Goal: Information Seeking & Learning: Learn about a topic

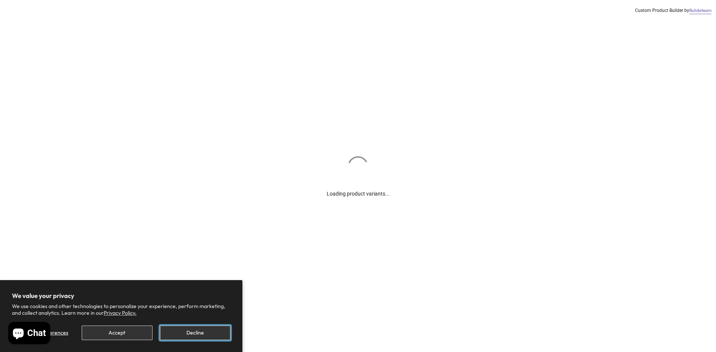
click at [196, 333] on button "Decline" at bounding box center [195, 333] width 70 height 15
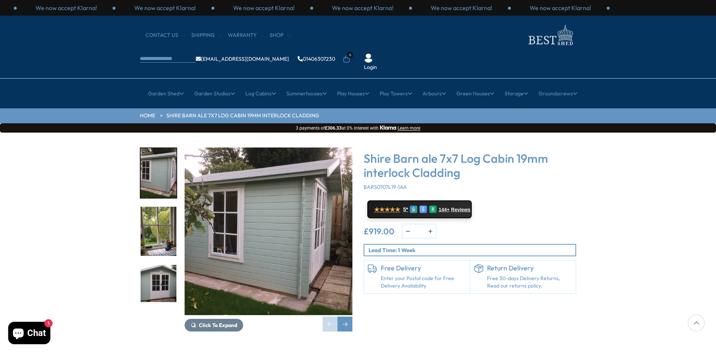
click at [161, 265] on img "3 / 11" at bounding box center [159, 290] width 36 height 50
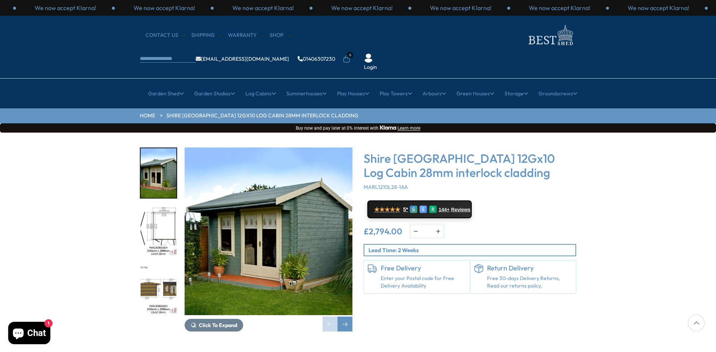
click at [272, 191] on img "1 / 16" at bounding box center [269, 232] width 168 height 168
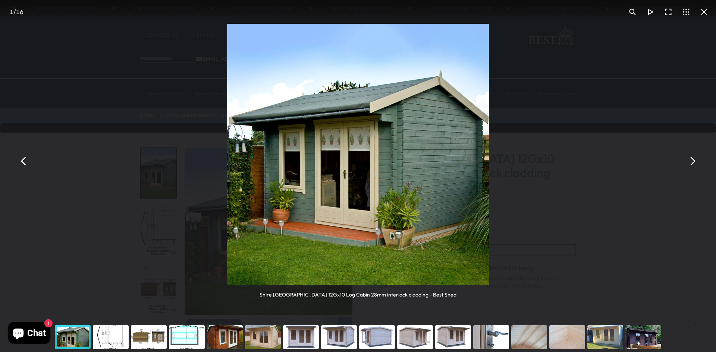
click at [107, 337] on div "You can close this modal content with the ESC key" at bounding box center [111, 337] width 38 height 30
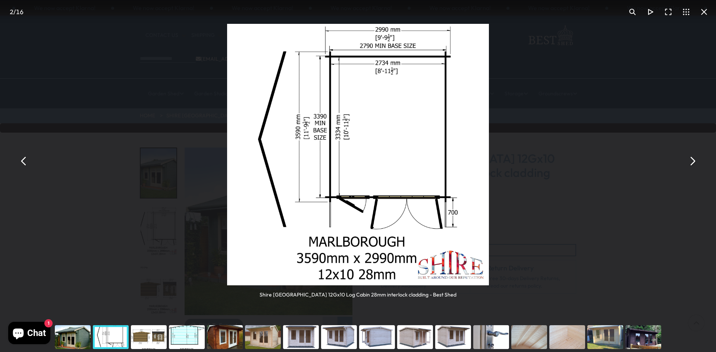
click at [72, 335] on div "You can close this modal content with the ESC key" at bounding box center [73, 337] width 38 height 30
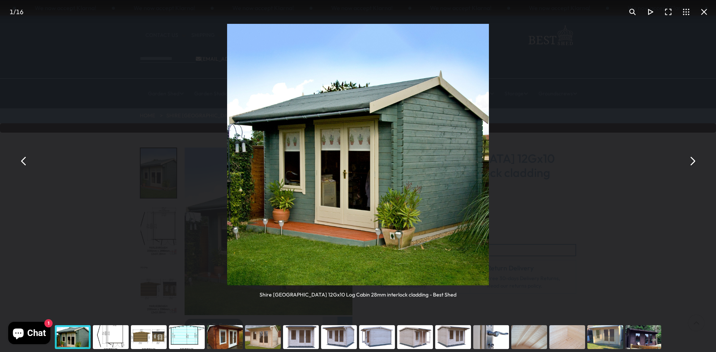
click at [689, 160] on button "You can close this modal content with the ESC key" at bounding box center [692, 161] width 18 height 18
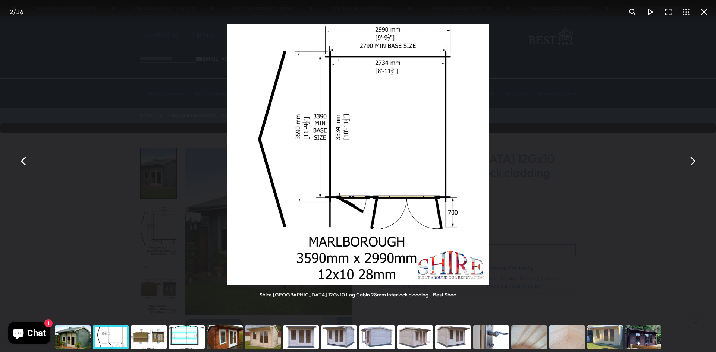
click at [689, 160] on button "You can close this modal content with the ESC key" at bounding box center [692, 161] width 18 height 18
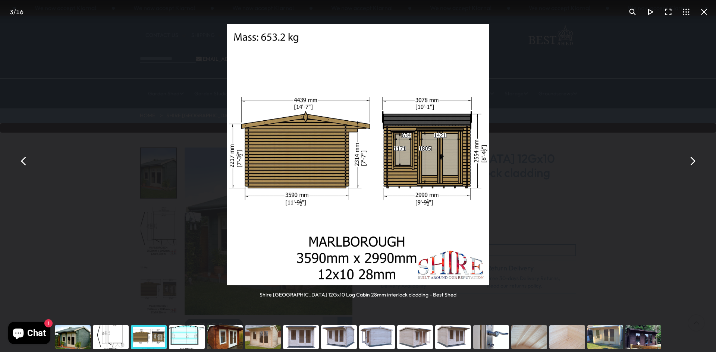
click at [689, 160] on button "You can close this modal content with the ESC key" at bounding box center [692, 161] width 18 height 18
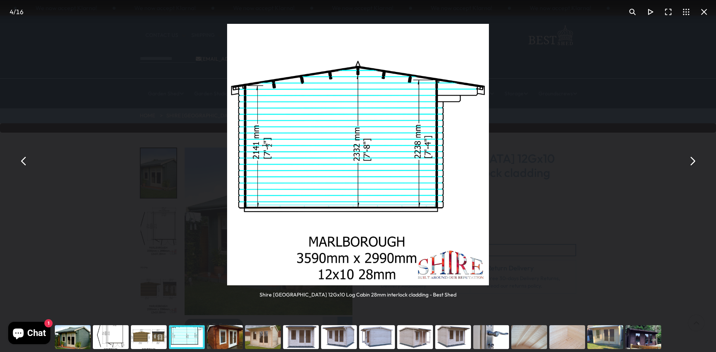
click at [689, 160] on button "You can close this modal content with the ESC key" at bounding box center [692, 161] width 18 height 18
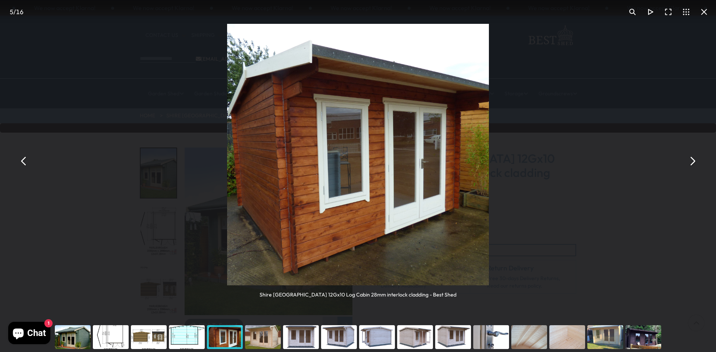
click at [689, 160] on button "You can close this modal content with the ESC key" at bounding box center [692, 161] width 18 height 18
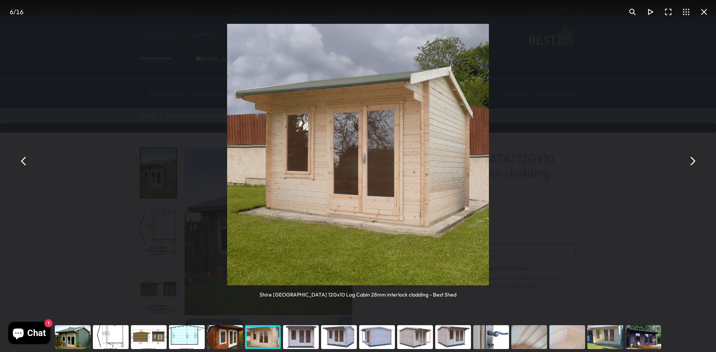
click at [689, 160] on button "You can close this modal content with the ESC key" at bounding box center [692, 161] width 18 height 18
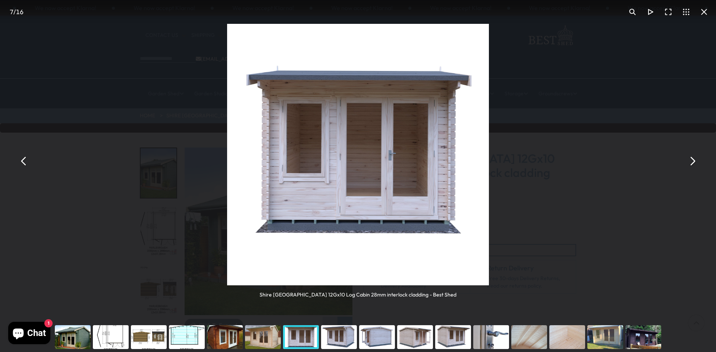
click at [693, 159] on button "You can close this modal content with the ESC key" at bounding box center [692, 161] width 18 height 18
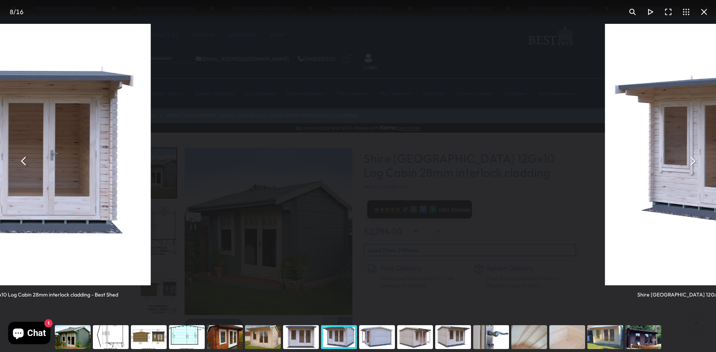
click at [693, 159] on button "You can close this modal content with the ESC key" at bounding box center [692, 161] width 18 height 18
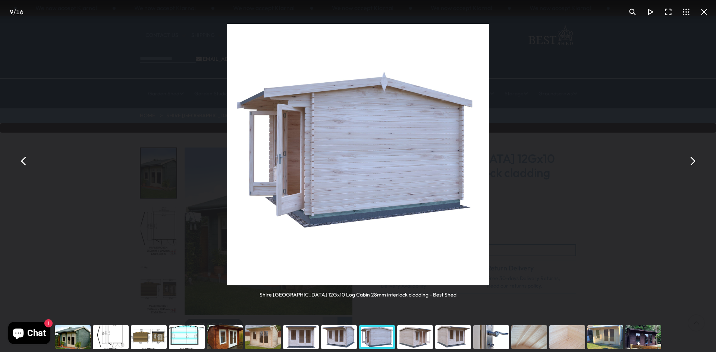
click at [693, 159] on button "You can close this modal content with the ESC key" at bounding box center [692, 161] width 18 height 18
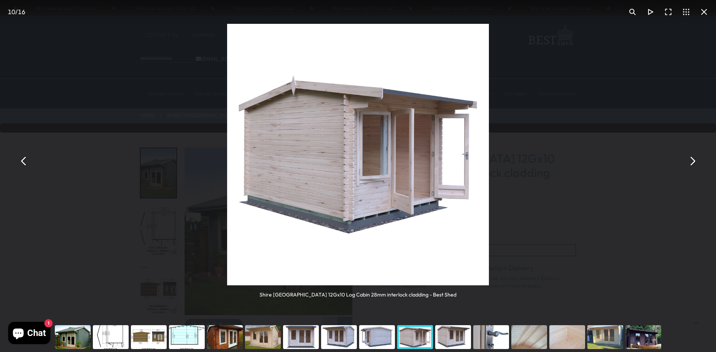
click at [693, 159] on button "You can close this modal content with the ESC key" at bounding box center [692, 161] width 18 height 18
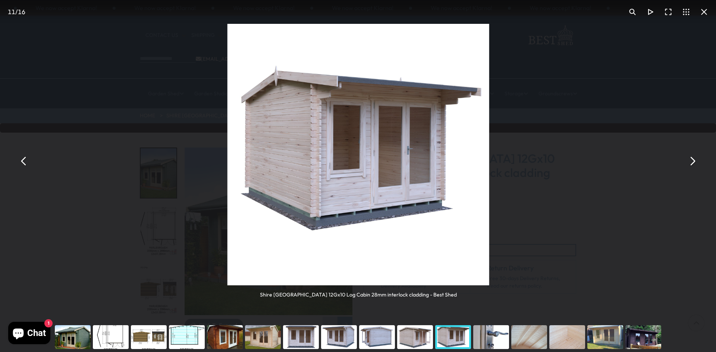
click at [693, 159] on button "You can close this modal content with the ESC key" at bounding box center [692, 161] width 18 height 18
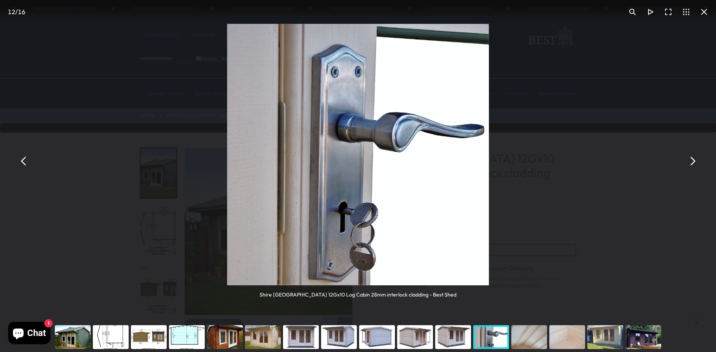
click at [693, 159] on button "You can close this modal content with the ESC key" at bounding box center [692, 161] width 18 height 18
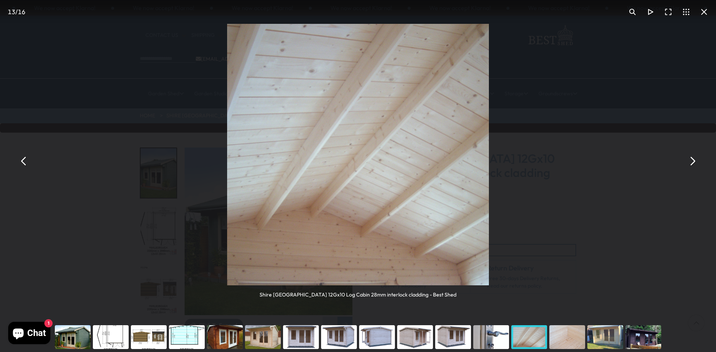
click at [693, 159] on button "You can close this modal content with the ESC key" at bounding box center [692, 161] width 18 height 18
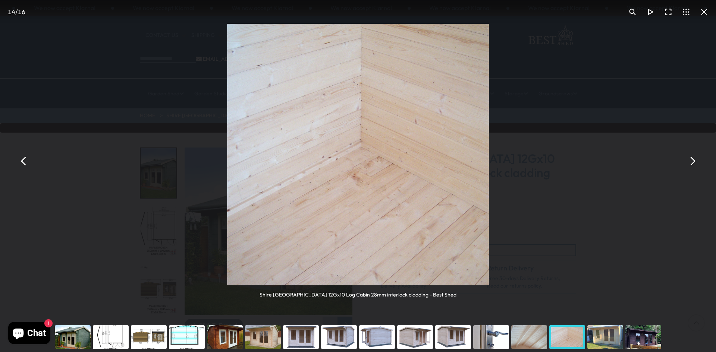
click at [693, 159] on button "You can close this modal content with the ESC key" at bounding box center [692, 161] width 18 height 18
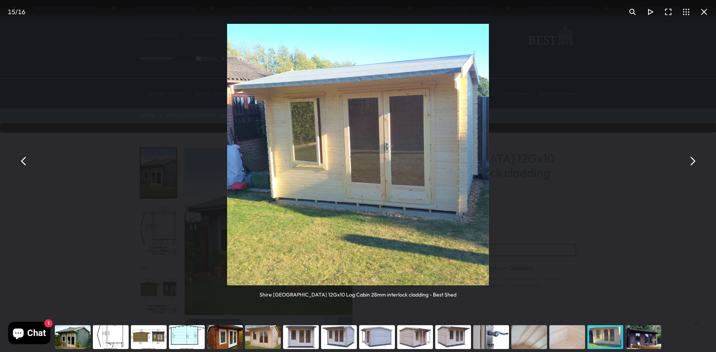
click at [307, 92] on img "You can close this modal content with the ESC key" at bounding box center [358, 155] width 262 height 262
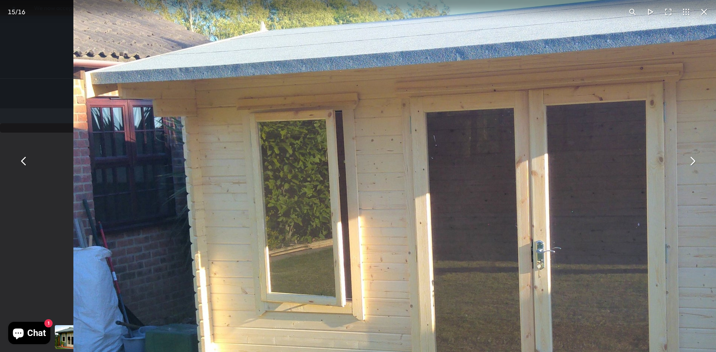
click at [675, 76] on img "You can close this modal content with the ESC key" at bounding box center [454, 275] width 763 height 763
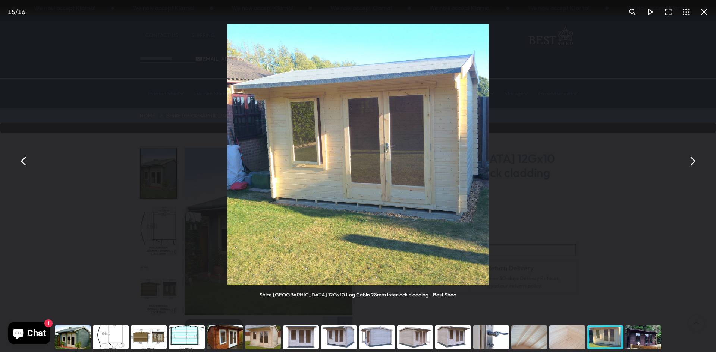
click at [429, 93] on img "You can close this modal content with the ESC key" at bounding box center [358, 155] width 262 height 262
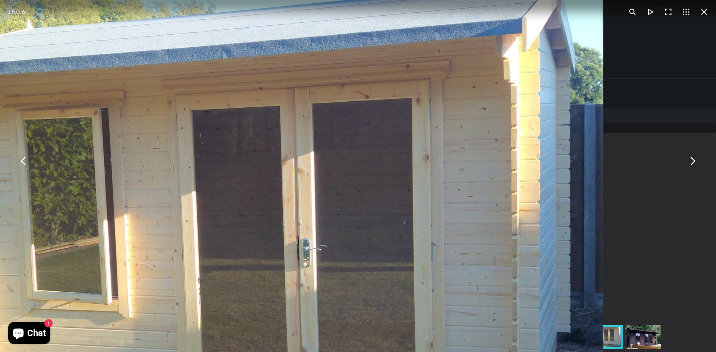
click at [113, 98] on img "You can close this modal content with the ESC key" at bounding box center [221, 273] width 763 height 763
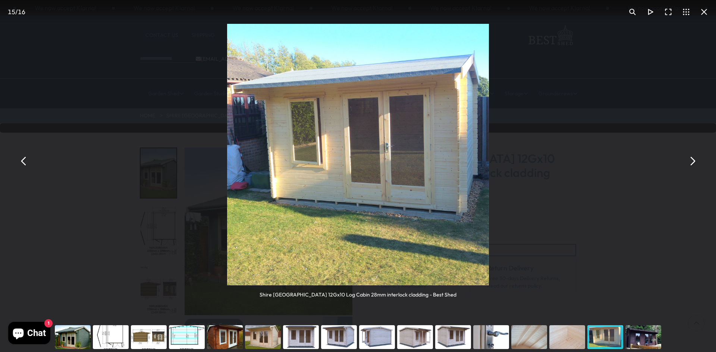
click at [113, 98] on div "Shire [GEOGRAPHIC_DATA] 12Gx10 Log Cabin 28mm interlock cladding - Best Shed" at bounding box center [358, 161] width 716 height 322
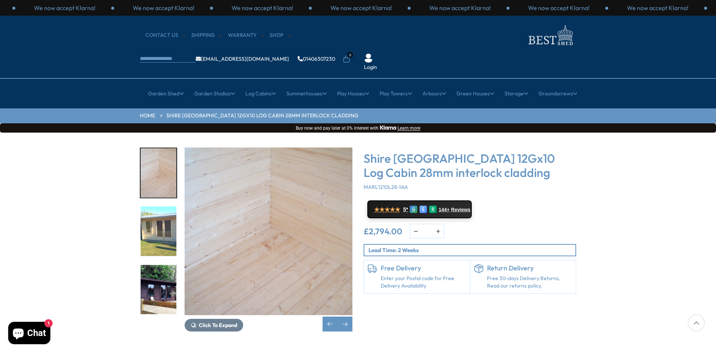
click at [300, 185] on img "14 / 16" at bounding box center [269, 232] width 168 height 168
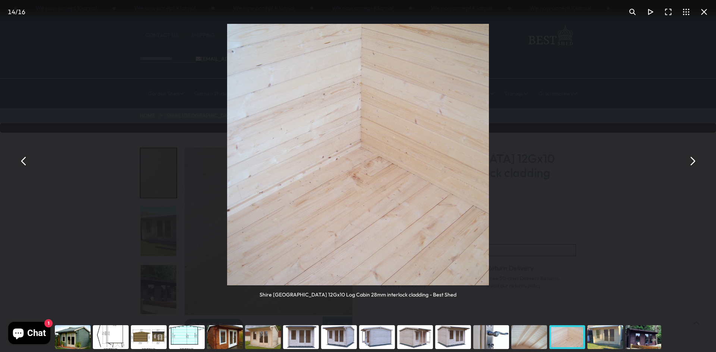
click at [692, 160] on button "You can close this modal content with the ESC key" at bounding box center [692, 161] width 18 height 18
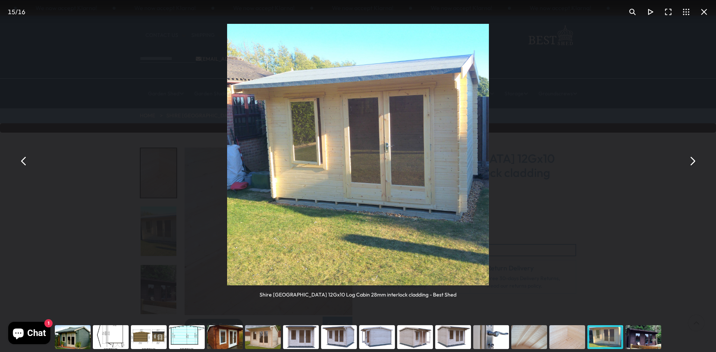
click at [692, 160] on button "You can close this modal content with the ESC key" at bounding box center [692, 161] width 18 height 18
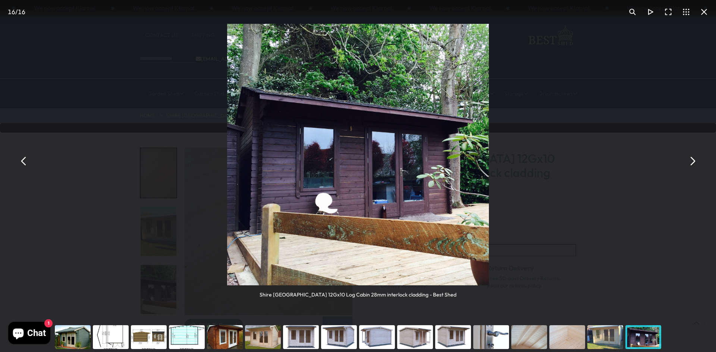
click at [692, 160] on button "You can close this modal content with the ESC key" at bounding box center [692, 161] width 18 height 18
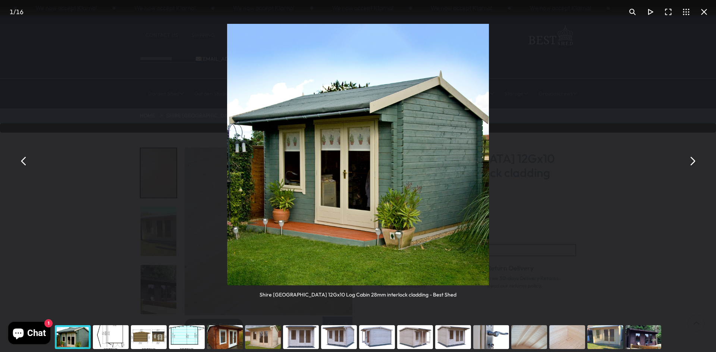
click at [691, 158] on button "You can close this modal content with the ESC key" at bounding box center [692, 161] width 18 height 18
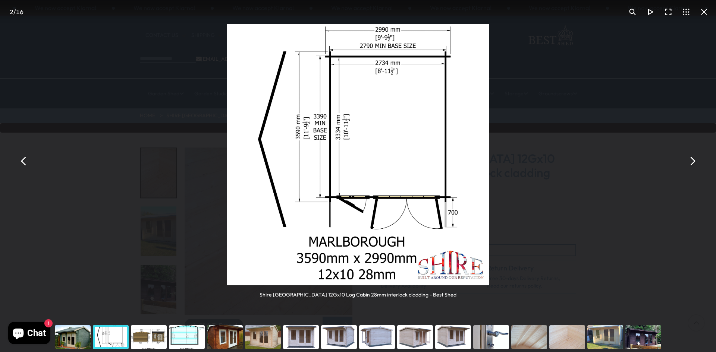
click at [691, 158] on button "You can close this modal content with the ESC key" at bounding box center [692, 161] width 18 height 18
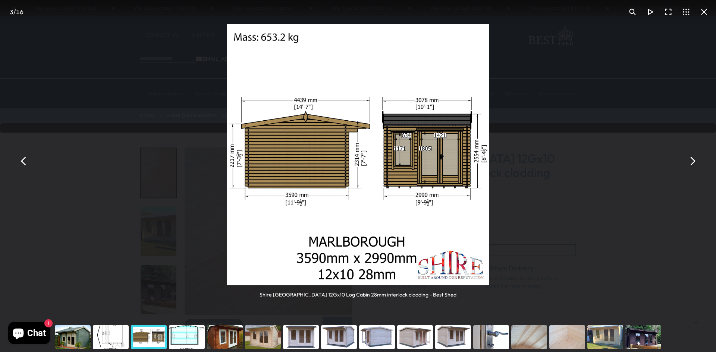
click at [691, 158] on button "You can close this modal content with the ESC key" at bounding box center [692, 161] width 18 height 18
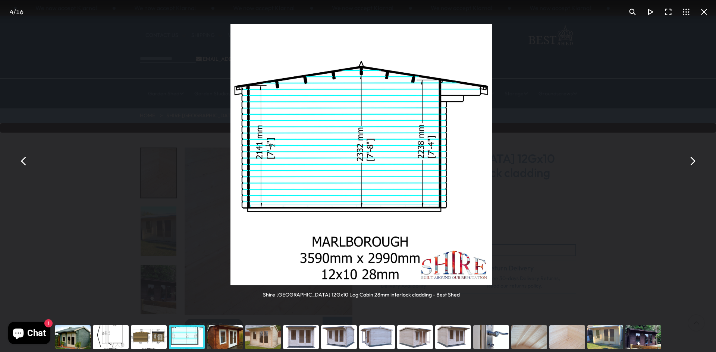
click at [691, 158] on button "You can close this modal content with the ESC key" at bounding box center [692, 161] width 18 height 18
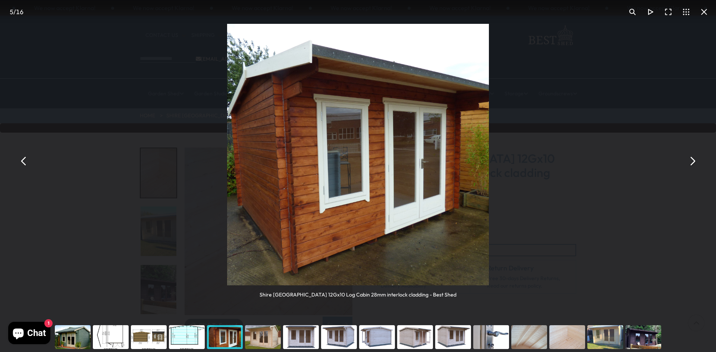
click at [356, 104] on img "You can close this modal content with the ESC key" at bounding box center [358, 155] width 262 height 262
